Goal: Task Accomplishment & Management: Manage account settings

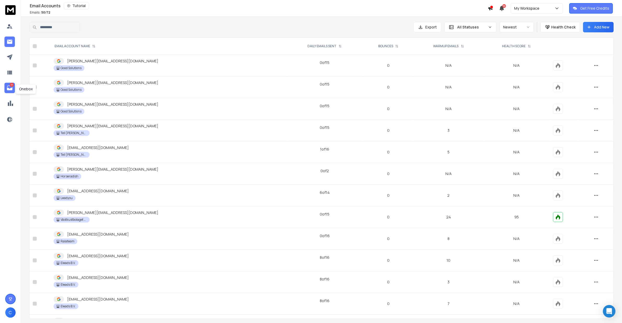
click at [9, 90] on icon at bounding box center [10, 88] width 6 height 6
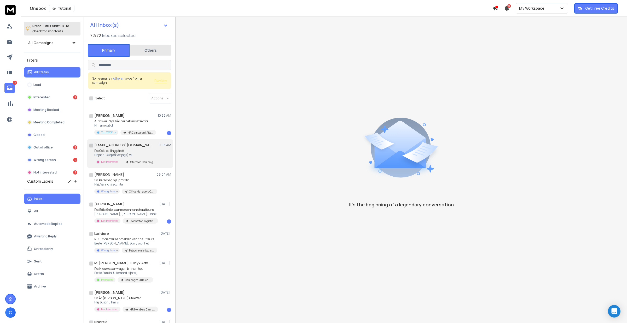
click at [147, 150] on p "Re: Cold calling på ett" at bounding box center [125, 151] width 63 height 4
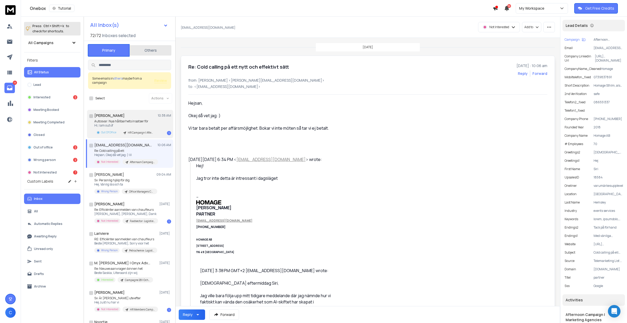
click at [147, 119] on div "Eva Cederlöf 10:38 AM Autosvar: Nya hållbarhets insatser för Hi, I am out of Ou…" at bounding box center [132, 124] width 77 height 22
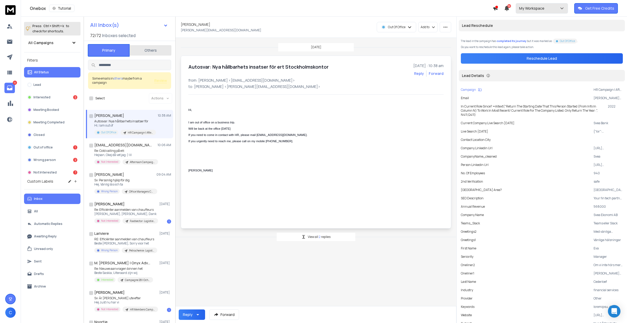
click at [534, 11] on p "My Workspace" at bounding box center [532, 8] width 27 height 5
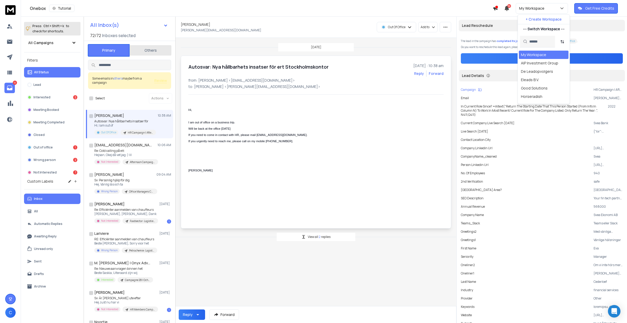
click at [529, 40] on input "text" at bounding box center [540, 41] width 22 height 11
type input "**"
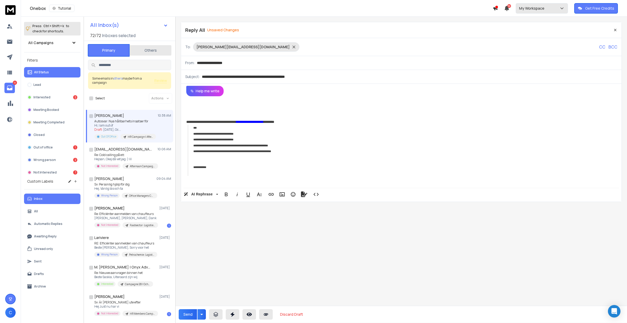
click at [539, 10] on p "My Workspace" at bounding box center [532, 8] width 27 height 5
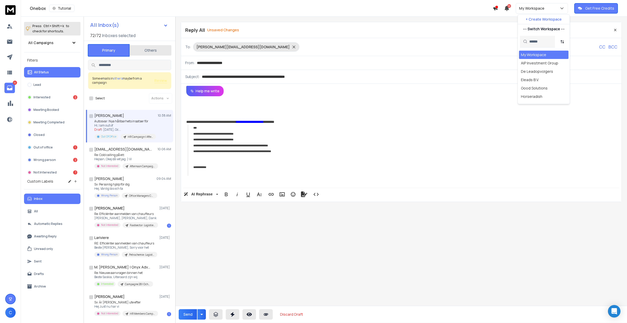
click at [537, 40] on input "text" at bounding box center [540, 41] width 22 height 11
type input "*****"
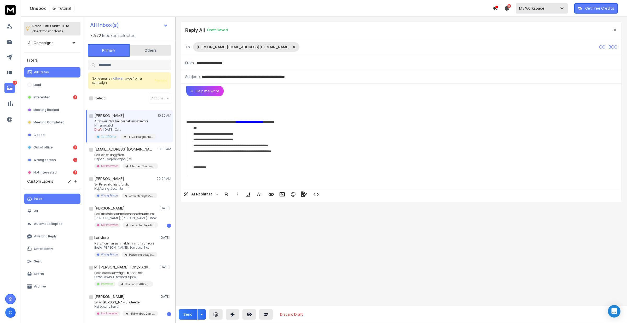
click at [535, 7] on p "My Workspace" at bounding box center [532, 8] width 27 height 5
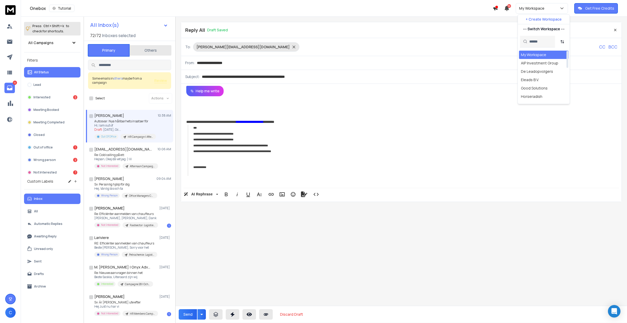
click at [535, 44] on input "text" at bounding box center [540, 41] width 22 height 11
type input "*"
click at [307, 104] on div at bounding box center [401, 105] width 430 height 6
click at [292, 314] on button "Discard Draft" at bounding box center [291, 314] width 31 height 10
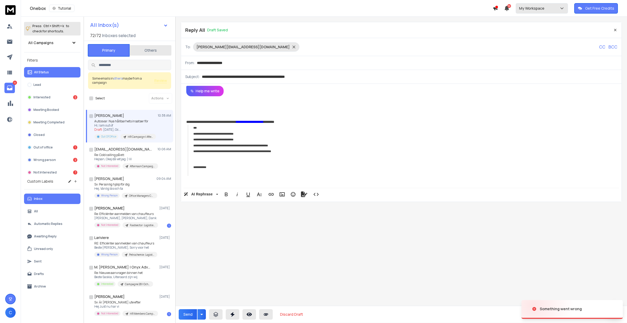
click at [541, 7] on p "My Workspace" at bounding box center [532, 8] width 27 height 5
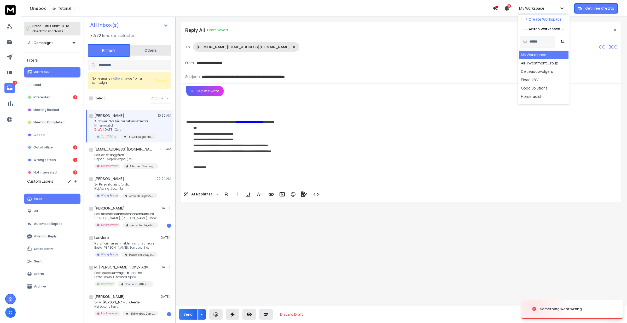
click at [528, 43] on div at bounding box center [536, 42] width 35 height 12
click at [535, 42] on input "text" at bounding box center [540, 41] width 22 height 11
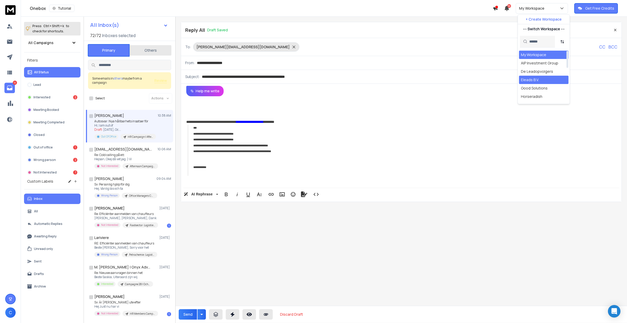
click at [530, 79] on div "Eleads B.V." at bounding box center [530, 79] width 18 height 5
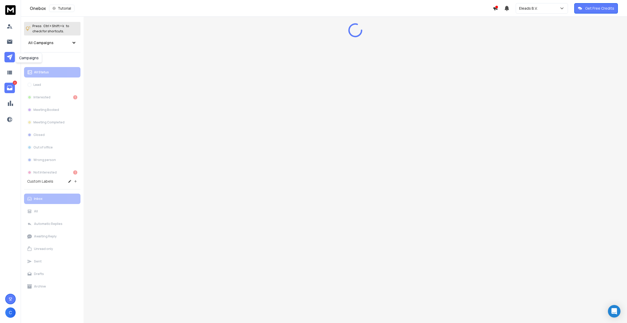
click at [12, 58] on icon at bounding box center [10, 57] width 6 height 6
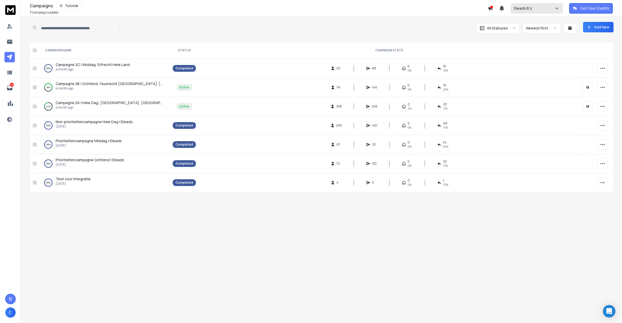
click at [534, 10] on p "Eleads B.V." at bounding box center [524, 8] width 21 height 5
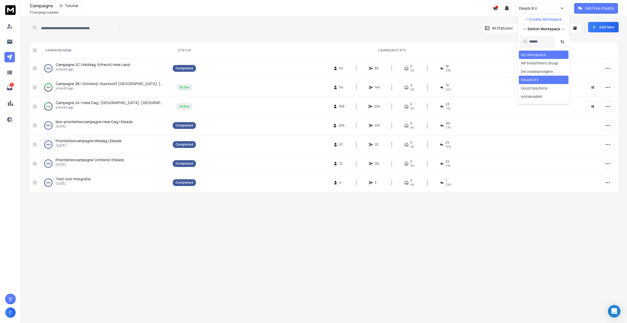
click at [524, 55] on div "My Workspace" at bounding box center [533, 54] width 25 height 5
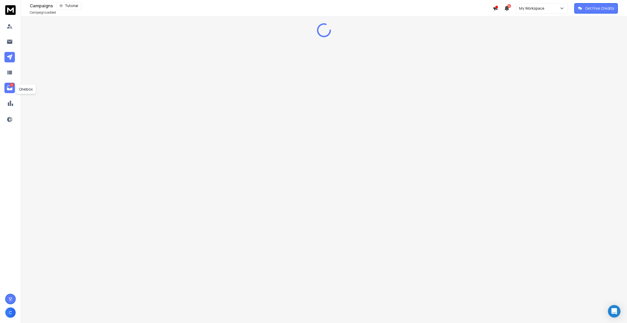
click at [9, 88] on icon at bounding box center [10, 88] width 6 height 6
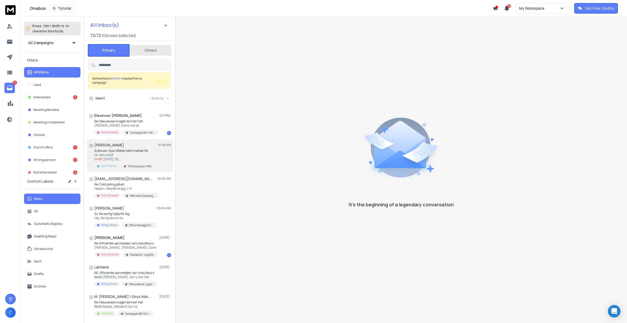
click at [132, 148] on div "Eva Cederlöf 10:38 AM Autosvar: Nya hållbarhets insatser för Hi, I am out of Dr…" at bounding box center [132, 156] width 77 height 26
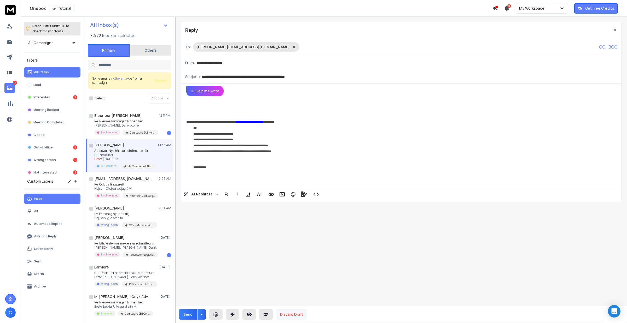
click at [294, 314] on button "Discard Draft" at bounding box center [291, 314] width 31 height 10
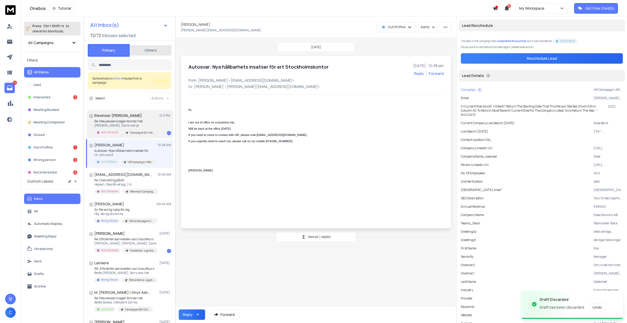
click at [128, 121] on p "Re: Nieuwe aanvragen binnen het" at bounding box center [125, 121] width 63 height 4
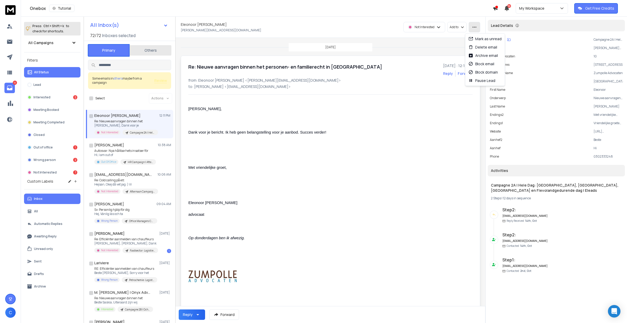
click at [480, 27] on button "button" at bounding box center [473, 27] width 11 height 10
click at [491, 38] on div "Mark as unread" at bounding box center [484, 38] width 33 height 5
